Goal: Find specific page/section: Find specific page/section

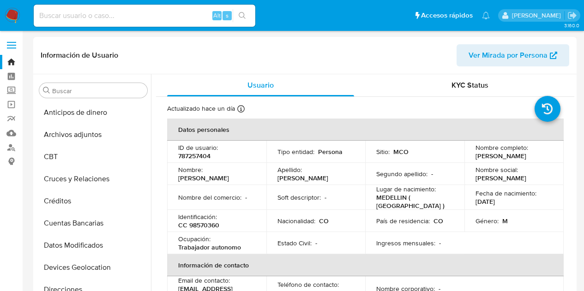
select select "10"
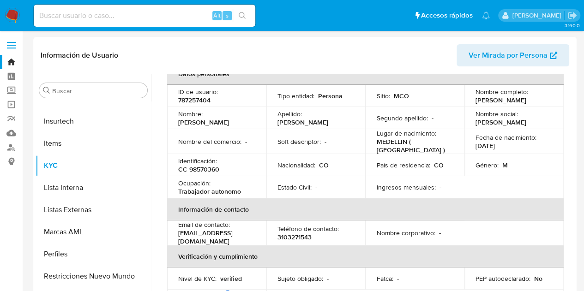
click at [12, 61] on link "Bandeja" at bounding box center [55, 62] width 110 height 14
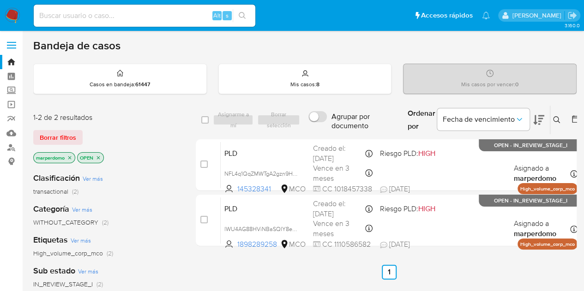
click at [70, 156] on icon "close-filter" at bounding box center [69, 157] width 3 height 3
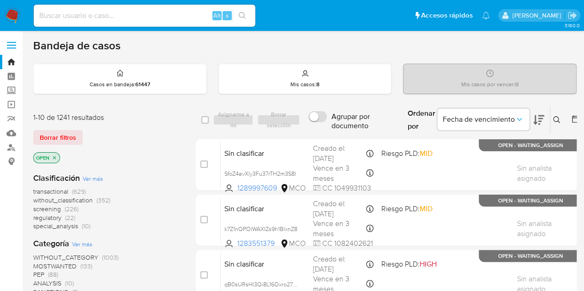
click at [59, 210] on span "screening" at bounding box center [47, 209] width 28 height 9
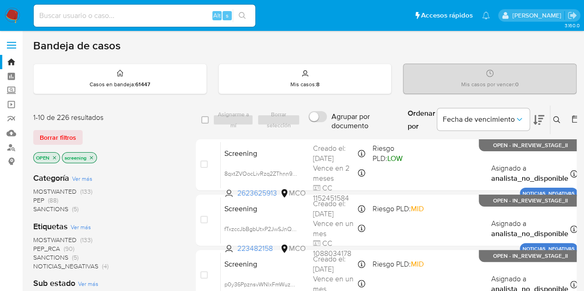
click at [40, 201] on span "PEP" at bounding box center [38, 200] width 11 height 9
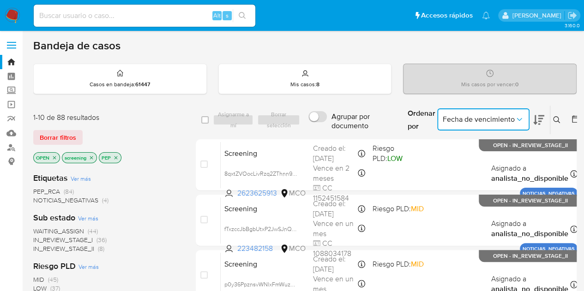
click at [518, 121] on icon "Ordenar por" at bounding box center [519, 119] width 9 height 9
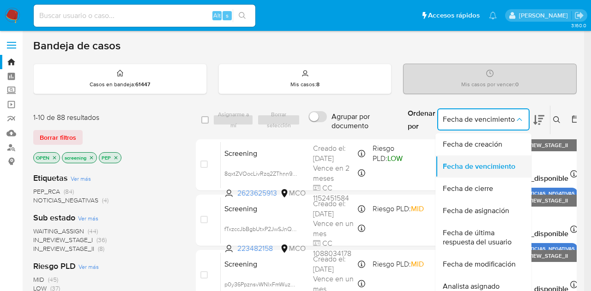
click at [511, 167] on span "Fecha de vencimiento" at bounding box center [479, 166] width 73 height 9
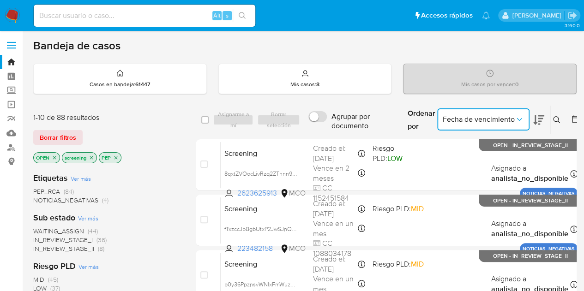
click at [541, 119] on icon at bounding box center [538, 120] width 11 height 11
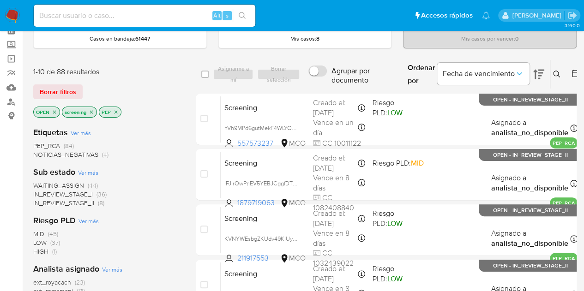
scroll to position [46, 0]
